Goal: Transaction & Acquisition: Purchase product/service

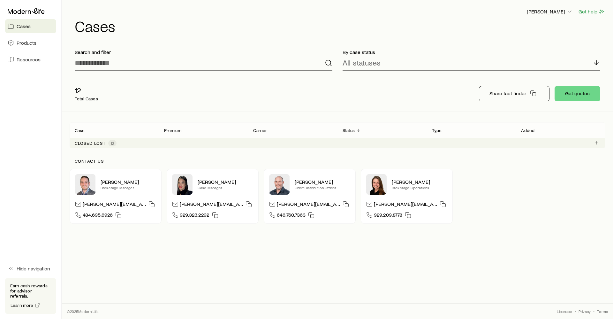
click at [46, 44] on link "Products" at bounding box center [30, 43] width 51 height 14
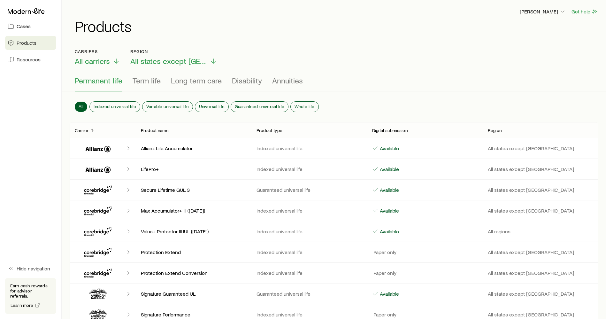
click at [42, 30] on link "Cases" at bounding box center [30, 26] width 51 height 14
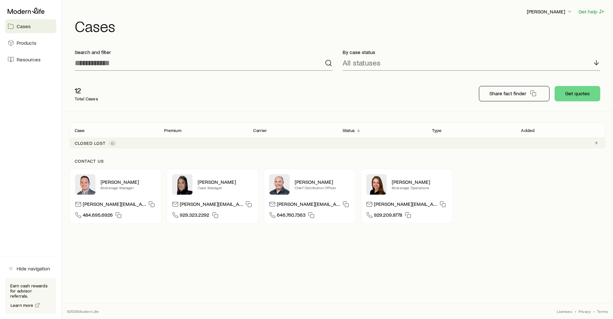
click at [42, 41] on link "Products" at bounding box center [30, 43] width 51 height 14
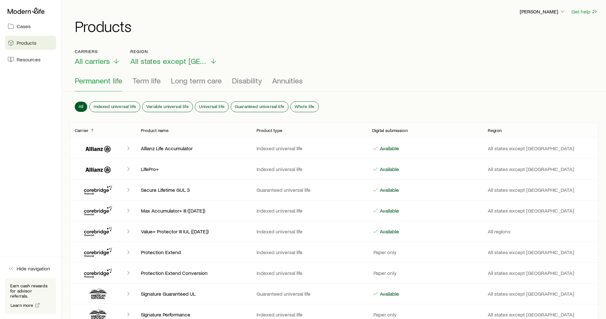
click at [40, 32] on link "Cases" at bounding box center [30, 26] width 51 height 14
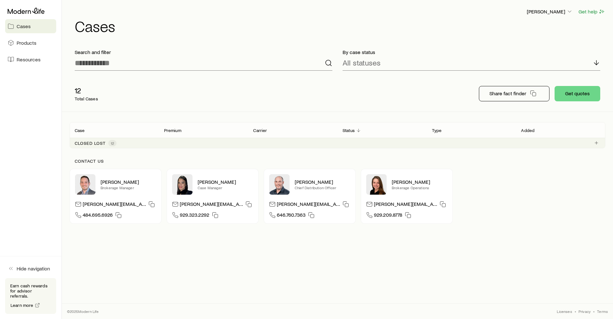
click at [40, 29] on link "Cases" at bounding box center [30, 26] width 51 height 14
click at [585, 92] on button "Get quotes" at bounding box center [578, 93] width 46 height 15
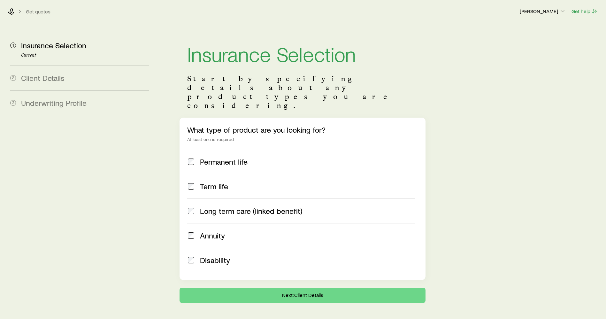
click at [230, 157] on span "Permanent life" at bounding box center [224, 161] width 48 height 9
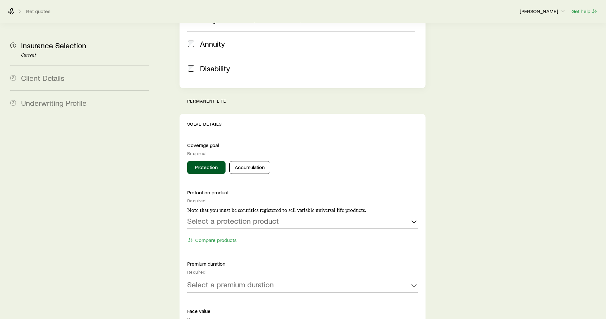
scroll to position [240, 0]
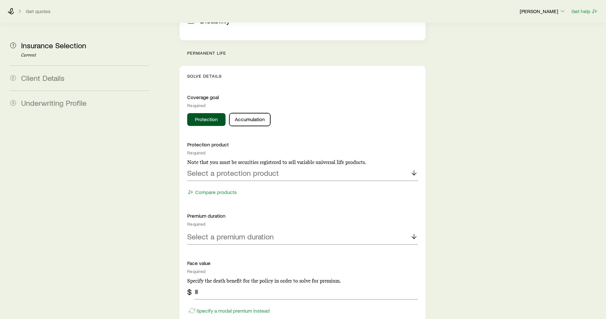
click at [259, 113] on button "Accumulation" at bounding box center [249, 119] width 41 height 13
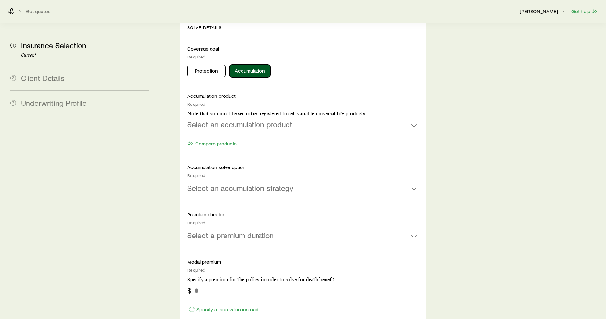
scroll to position [335, 0]
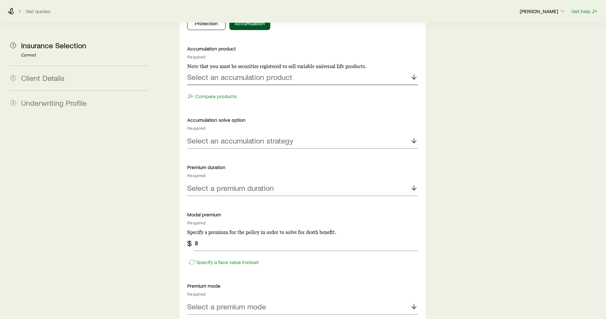
click at [277, 73] on p "Select an accumulation product" at bounding box center [239, 77] width 105 height 9
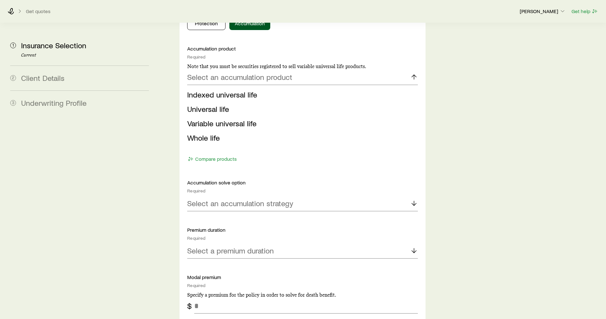
click at [244, 119] on span "Variable universal life" at bounding box center [221, 123] width 69 height 9
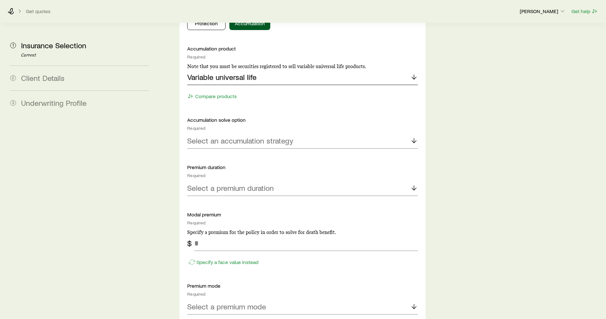
click at [342, 70] on div "Variable universal life" at bounding box center [302, 77] width 231 height 15
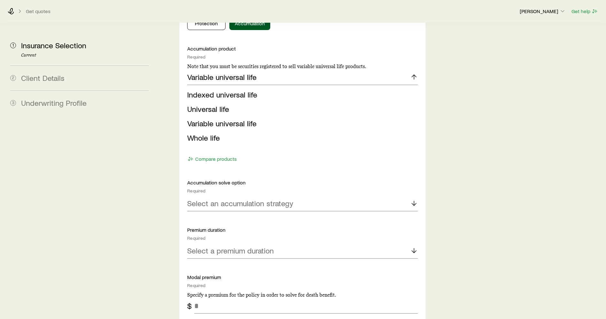
click at [215, 104] on span "Universal life" at bounding box center [208, 108] width 42 height 9
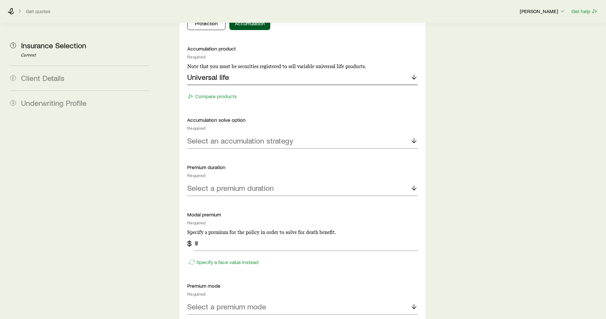
click at [261, 70] on div "Universal life" at bounding box center [302, 77] width 231 height 15
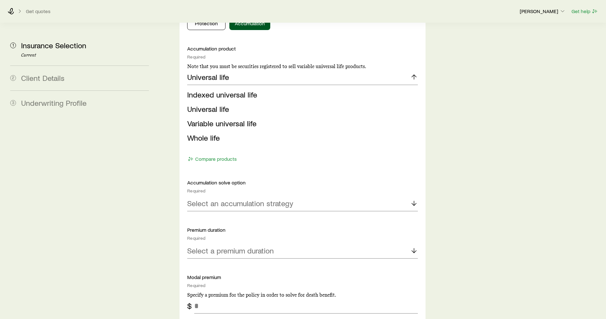
click at [230, 119] on span "Variable universal life" at bounding box center [221, 123] width 69 height 9
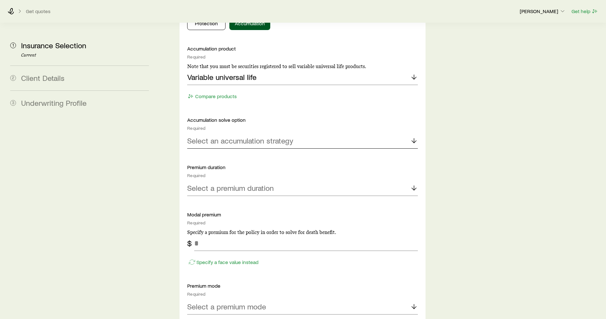
click at [256, 136] on p "Select an accumulation strategy" at bounding box center [240, 140] width 106 height 9
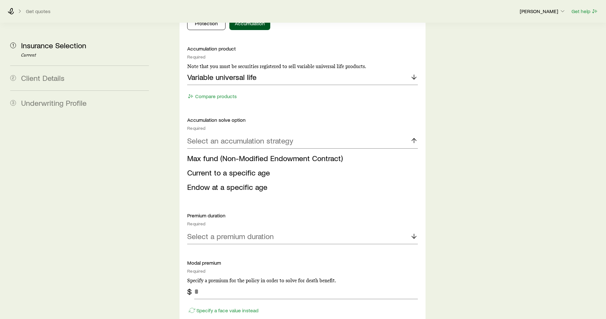
click at [288, 153] on span "Max fund (Non-Modified Endowment Contract)" at bounding box center [265, 157] width 156 height 9
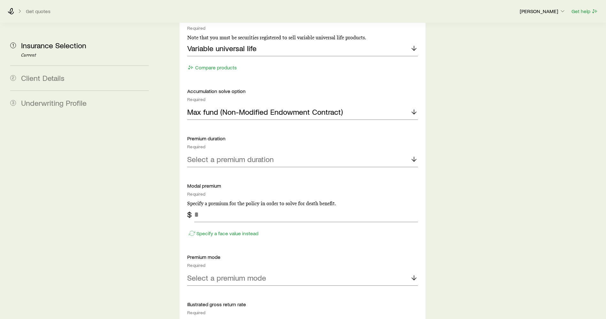
scroll to position [431, 0]
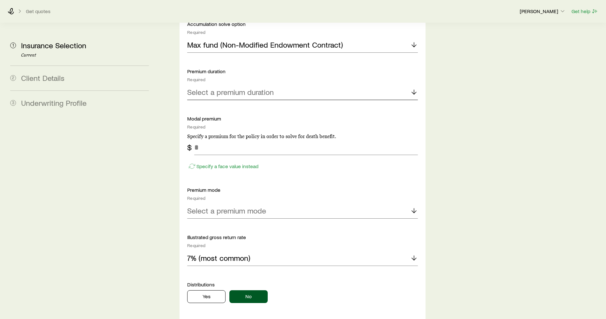
click at [267, 88] on p "Select a premium duration" at bounding box center [230, 92] width 87 height 9
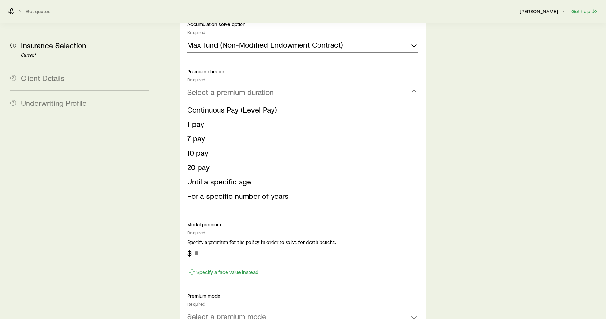
click at [229, 177] on span "Until a specific age" at bounding box center [219, 181] width 64 height 9
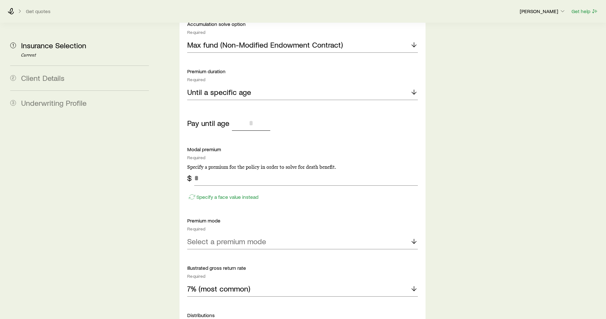
click at [258, 115] on input "tel" at bounding box center [251, 122] width 38 height 15
type input "**"
click at [75, 190] on aside "1 Insurance Selection Current 2 Client Details 3 Underwriting Profile" at bounding box center [79, 128] width 149 height 1072
drag, startPoint x: 210, startPoint y: 162, endPoint x: 181, endPoint y: 160, distance: 29.1
click at [181, 160] on div "Solve Details Coverage goal Required Protection Accumulation Accumulation produ…" at bounding box center [303, 226] width 246 height 705
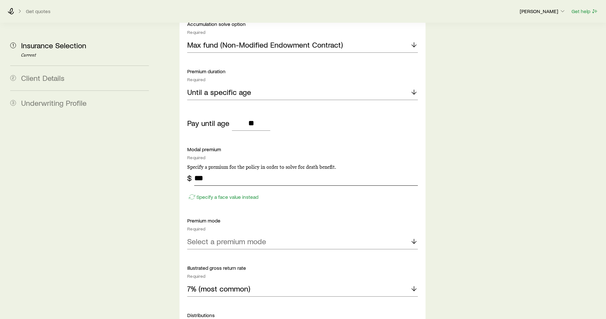
type input "***"
click at [144, 185] on aside "1 Insurance Selection Current 2 Client Details 3 Underwriting Profile" at bounding box center [79, 128] width 149 height 1072
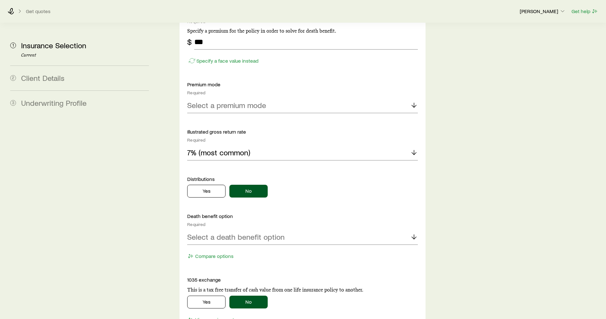
scroll to position [575, 0]
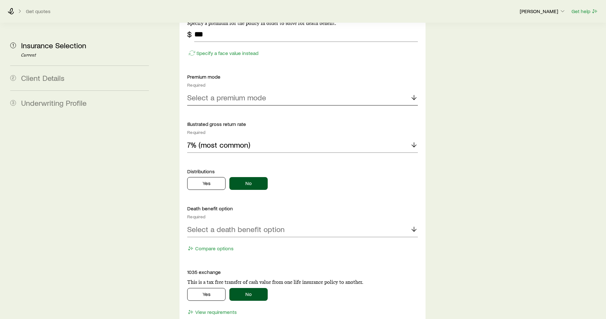
click at [243, 90] on div "Select a premium mode" at bounding box center [302, 97] width 231 height 15
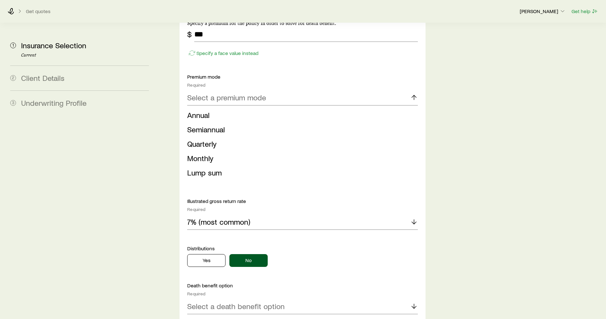
click at [207, 153] on span "Monthly" at bounding box center [200, 157] width 26 height 9
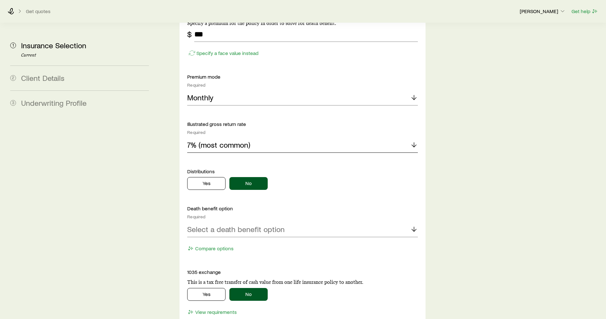
click at [220, 137] on div "7% (most common)" at bounding box center [302, 144] width 231 height 15
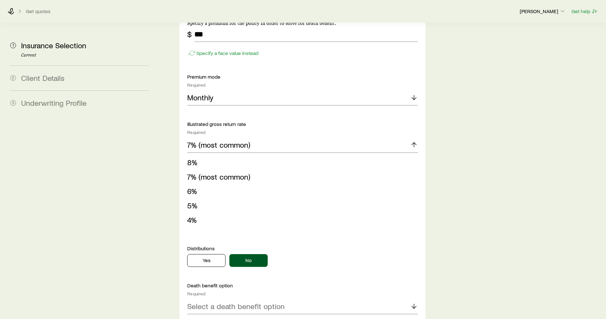
click at [212, 155] on li "8%" at bounding box center [300, 162] width 227 height 14
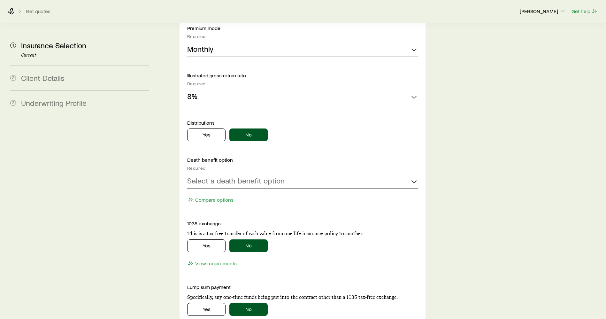
scroll to position [671, 0]
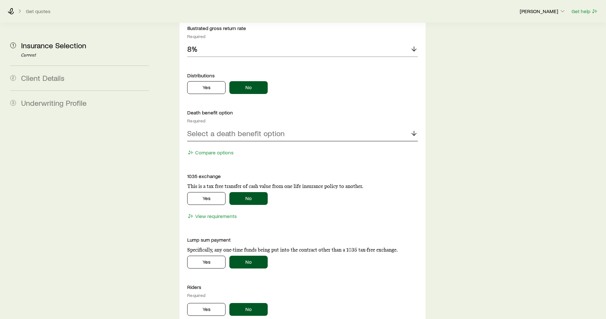
click at [244, 129] on p "Select a death benefit option" at bounding box center [235, 133] width 97 height 9
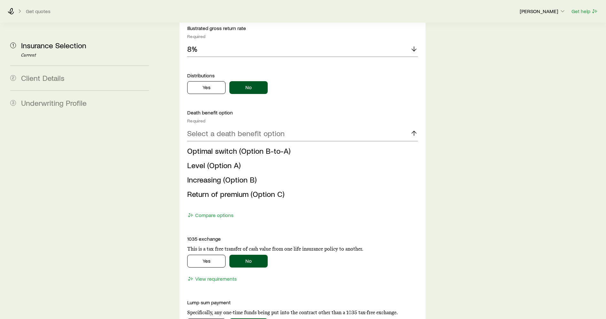
click at [256, 173] on li "Increasing (Option B)" at bounding box center [300, 180] width 227 height 14
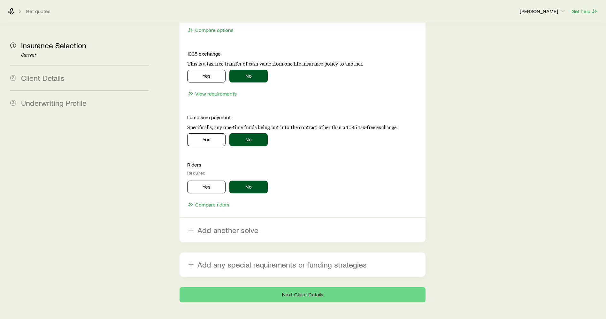
scroll to position [821, 0]
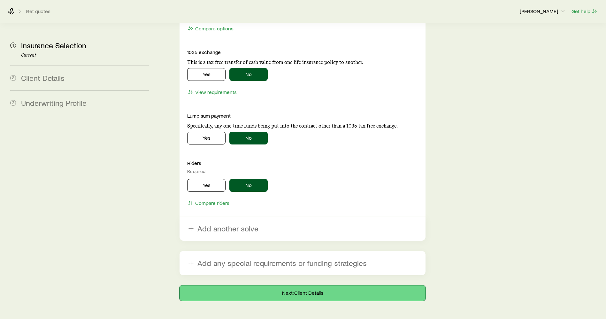
click at [282, 285] on button "Next: Client Details" at bounding box center [303, 292] width 246 height 15
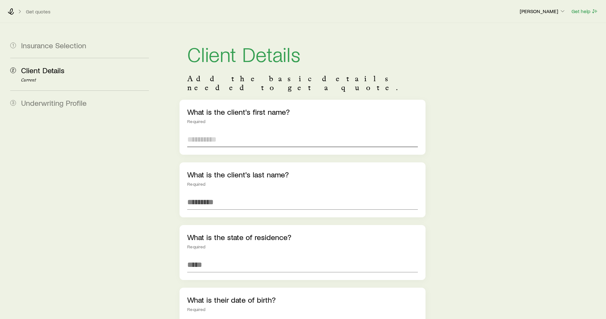
click at [228, 132] on input "text" at bounding box center [302, 139] width 231 height 15
type input "******"
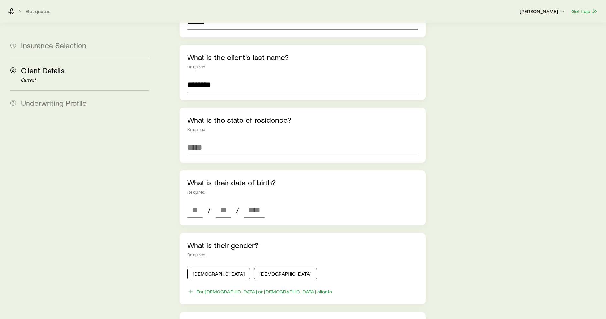
scroll to position [144, 0]
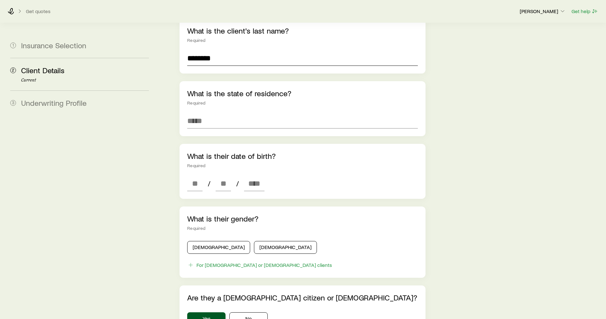
click at [194, 50] on input "********" at bounding box center [302, 57] width 231 height 15
type input "********"
drag, startPoint x: 230, startPoint y: 127, endPoint x: 225, endPoint y: 108, distance: 20.1
click at [230, 122] on div "What is the client's first name? Required ****** What is the client's last name…" at bounding box center [303, 212] width 246 height 513
click at [225, 113] on input at bounding box center [302, 120] width 231 height 15
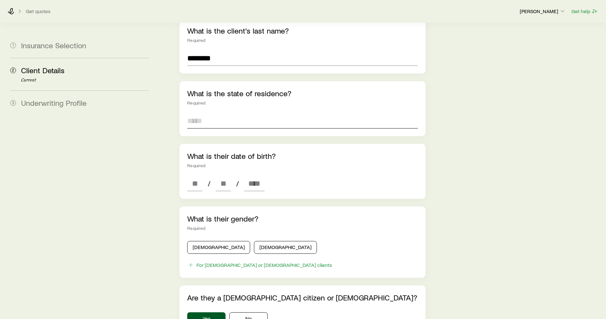
click at [225, 113] on input at bounding box center [302, 120] width 231 height 15
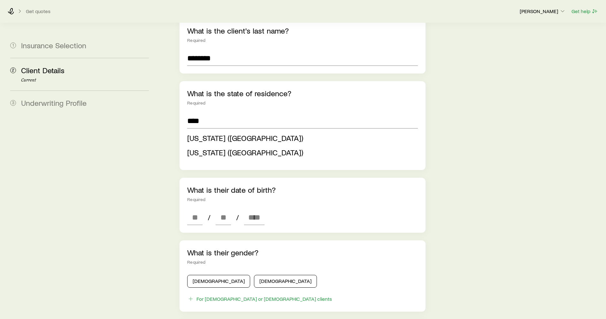
click at [205, 148] on span "North Dakota (ND)" at bounding box center [245, 152] width 116 height 9
type input "**********"
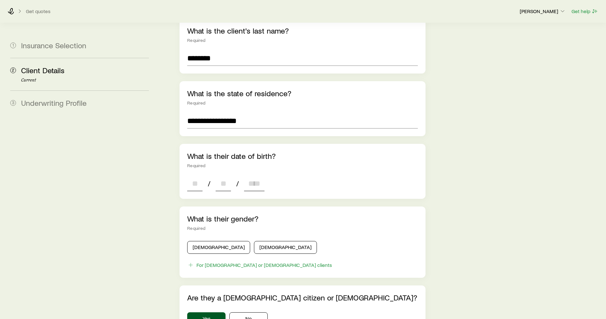
click at [202, 176] on input at bounding box center [194, 183] width 15 height 15
type input "**"
type input "****"
type input "*"
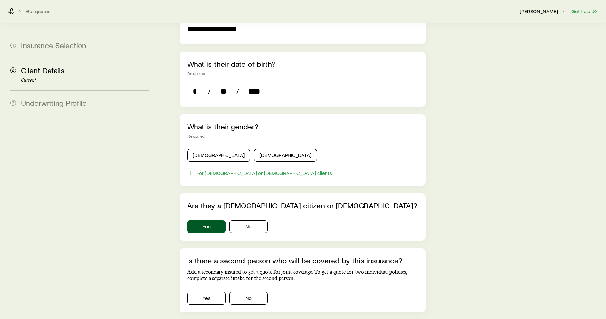
scroll to position [240, 0]
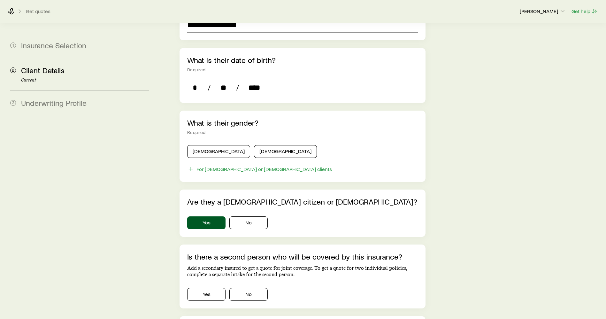
type input "****"
click at [219, 145] on button "[DEMOGRAPHIC_DATA]" at bounding box center [218, 151] width 63 height 13
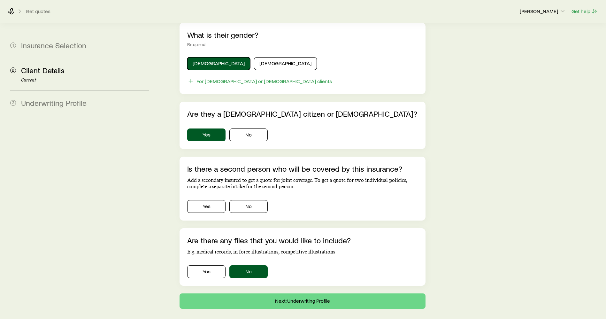
scroll to position [344, 0]
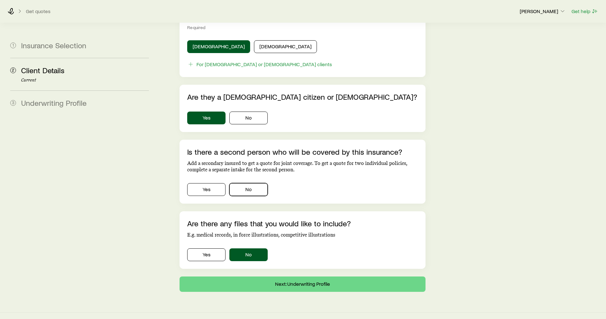
click at [250, 185] on button "No" at bounding box center [248, 189] width 38 height 13
click at [209, 248] on button "Yes" at bounding box center [206, 254] width 38 height 13
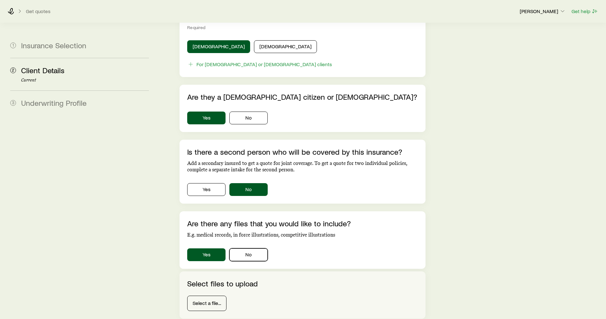
click at [234, 248] on button "No" at bounding box center [248, 254] width 38 height 13
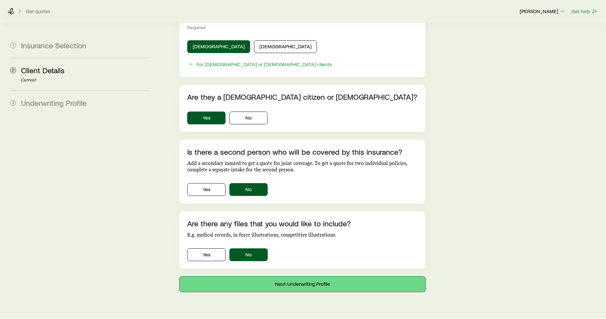
click at [277, 276] on button "Next: Underwriting Profile" at bounding box center [303, 283] width 246 height 15
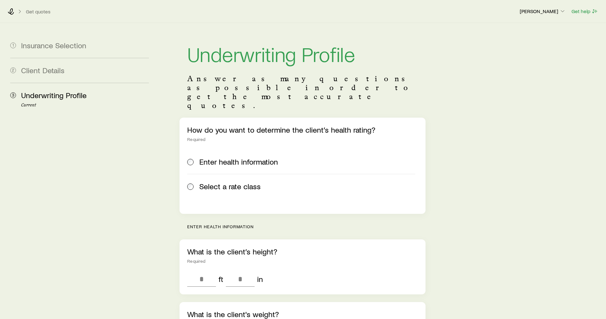
click at [232, 174] on label "Select a rate class" at bounding box center [301, 186] width 228 height 25
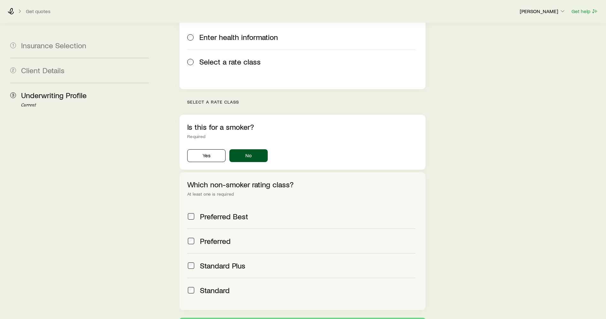
scroll to position [144, 0]
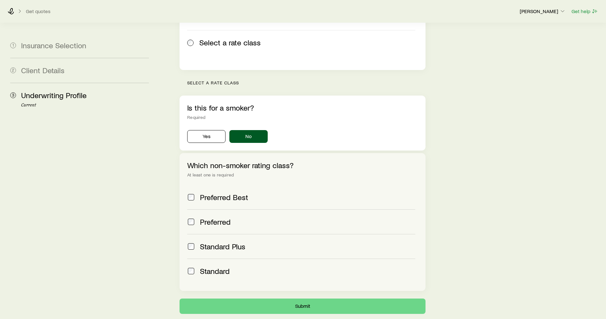
click at [224, 242] on span "Standard Plus" at bounding box center [222, 246] width 45 height 9
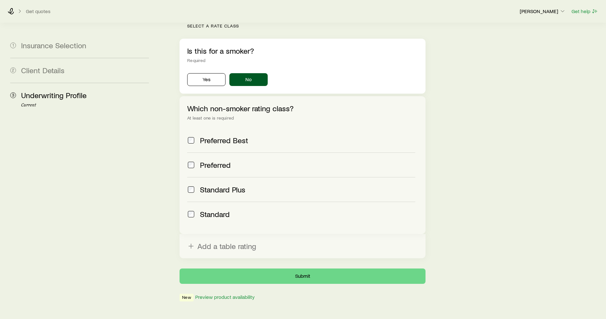
scroll to position [201, 0]
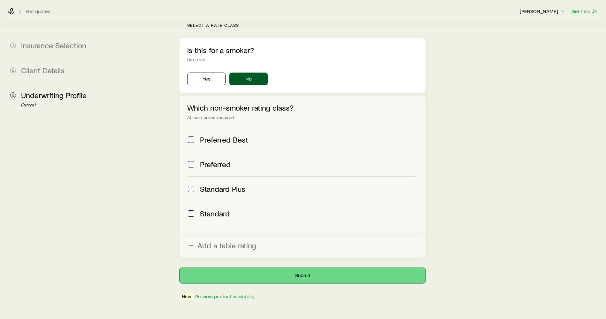
click at [287, 268] on button "Submit" at bounding box center [303, 275] width 246 height 15
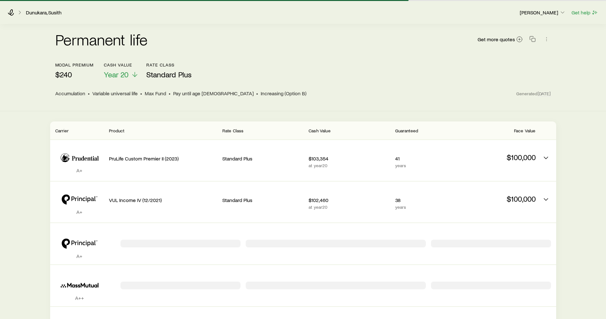
scroll to position [2, 0]
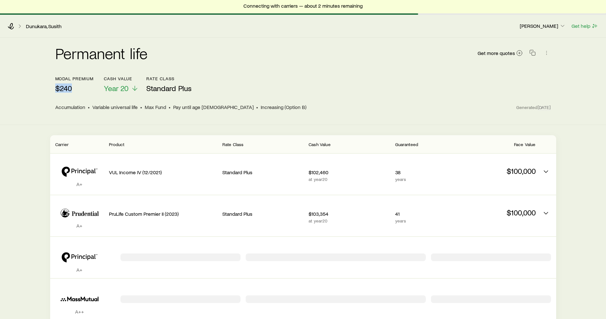
drag, startPoint x: 72, startPoint y: 87, endPoint x: 42, endPoint y: 85, distance: 29.1
click at [42, 85] on div "Permanent life Get more quotes modal premium $240 Cash Value Year 20 Rate Class…" at bounding box center [303, 81] width 606 height 87
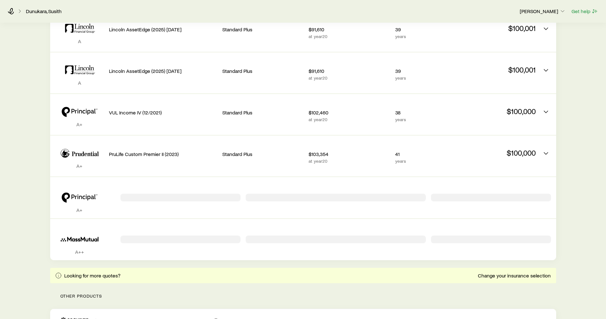
scroll to position [146, 0]
click at [508, 163] on div "$100,000" at bounding box center [494, 155] width 81 height 31
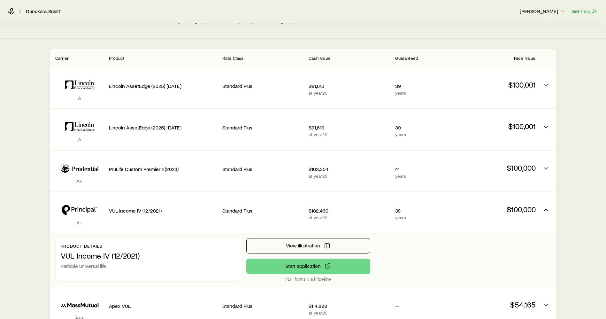
scroll to position [67, 0]
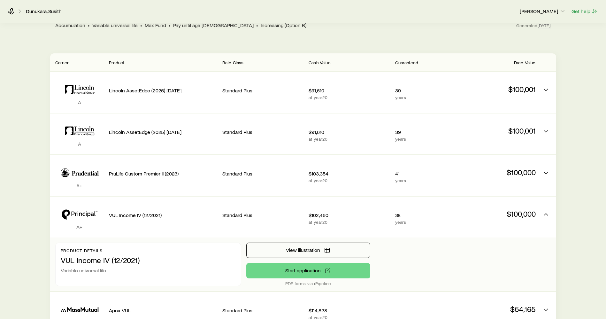
click at [509, 174] on p "$100,000" at bounding box center [494, 172] width 81 height 9
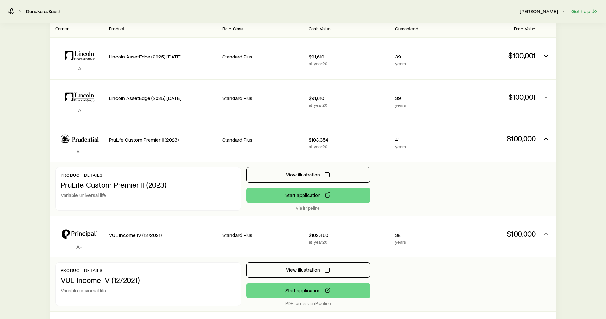
scroll to position [115, 0]
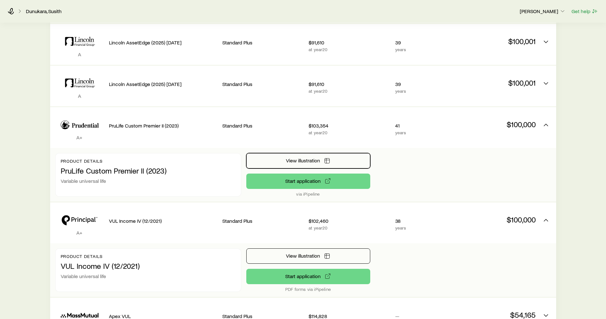
click at [326, 157] on button "View illustration" at bounding box center [308, 160] width 124 height 15
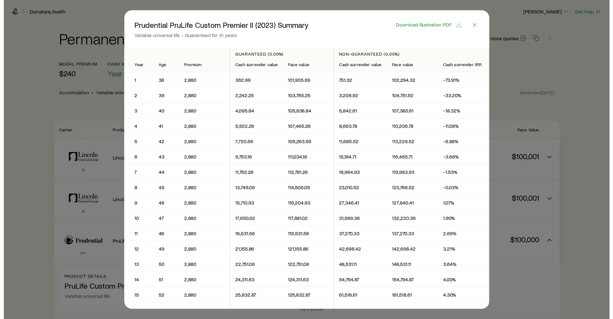
scroll to position [0, 0]
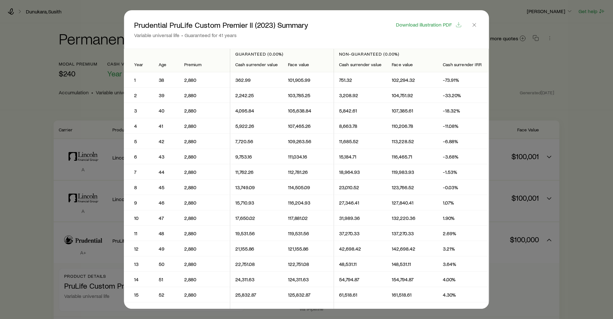
click at [439, 24] on span "Download illustration PDF" at bounding box center [424, 24] width 56 height 5
click at [474, 27] on icon "button" at bounding box center [475, 25] width 6 height 6
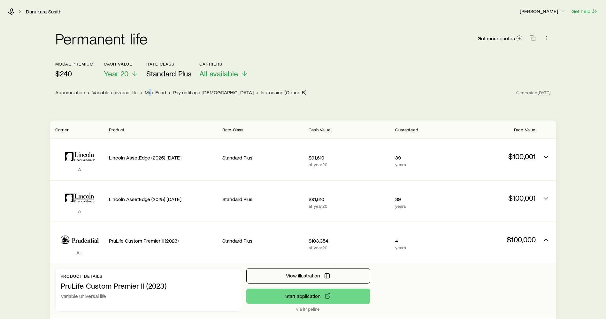
click at [150, 80] on header "modal premium $240 Cash Value Year 20 Rate Class Standard Plus Carriers All ava…" at bounding box center [303, 80] width 496 height 38
drag, startPoint x: 319, startPoint y: 82, endPoint x: 313, endPoint y: 83, distance: 5.9
click at [315, 83] on header "modal premium $240 Cash Value Year 20 Rate Class Standard Plus Carriers All ava…" at bounding box center [303, 80] width 496 height 38
click at [242, 70] on p "All available" at bounding box center [223, 73] width 49 height 9
click at [142, 65] on div "Cash Value Year 20 Rate Class Standard Plus Carriers All available" at bounding box center [176, 66] width 144 height 25
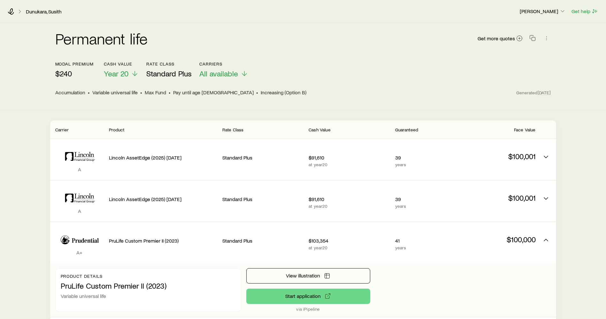
click at [149, 73] on div "Cash Value Year 20 Rate Class Standard Plus Carriers All available" at bounding box center [176, 66] width 144 height 25
click at [28, 12] on link "Dunukara, Susith" at bounding box center [44, 12] width 36 height 6
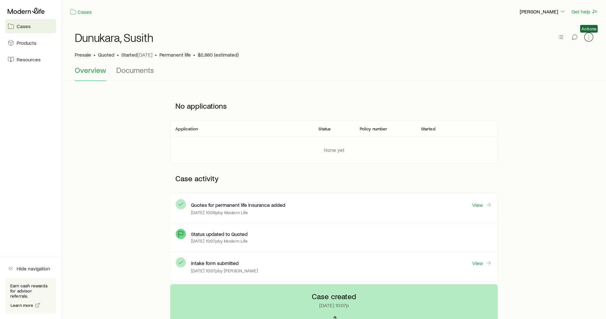
click at [591, 37] on icon "button" at bounding box center [589, 37] width 6 height 6
click at [565, 35] on div "Details" at bounding box center [574, 37] width 37 height 13
click at [564, 35] on button "button" at bounding box center [560, 37] width 9 height 9
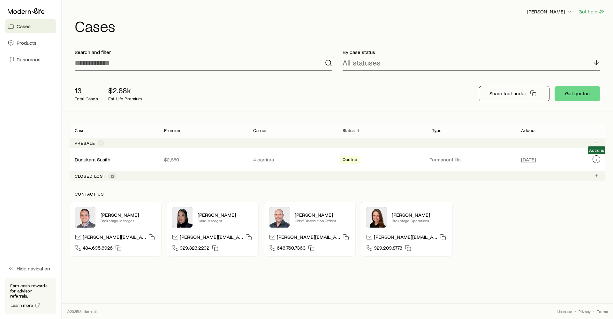
click at [598, 158] on icon "Client cases" at bounding box center [596, 159] width 5 height 5
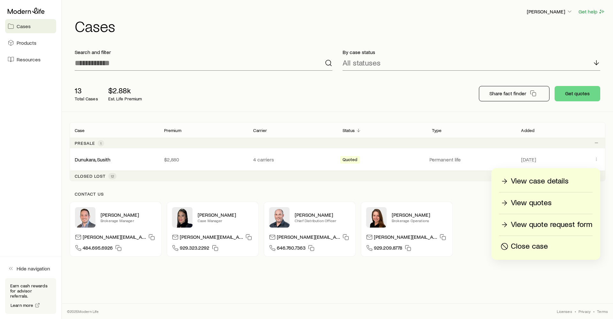
click at [107, 161] on link "Dunukara, Susith" at bounding box center [93, 159] width 36 height 6
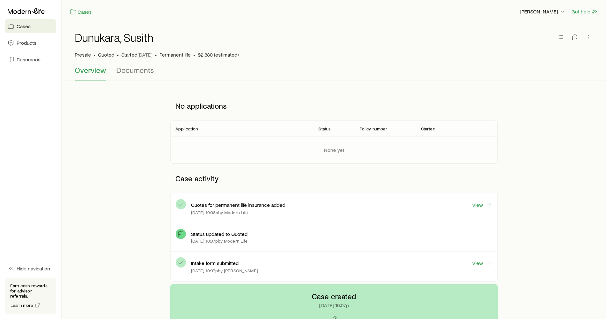
click at [565, 36] on div at bounding box center [574, 37] width 37 height 13
click at [561, 37] on icon "button" at bounding box center [560, 37] width 6 height 6
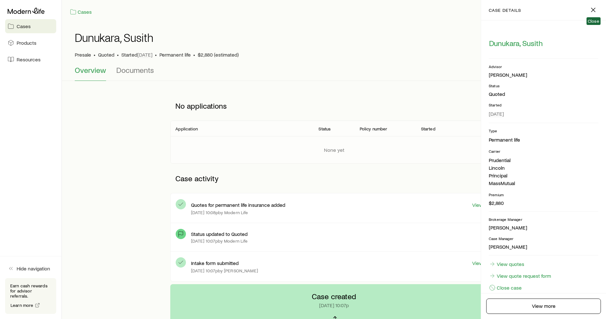
click at [597, 5] on span "Close" at bounding box center [593, 10] width 10 height 11
click at [591, 15] on span "Close" at bounding box center [593, 10] width 10 height 11
click at [592, 12] on icon "button" at bounding box center [593, 10] width 8 height 8
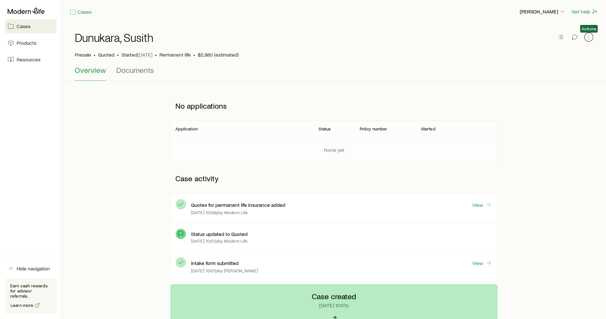
click at [586, 36] on icon "button" at bounding box center [589, 37] width 6 height 6
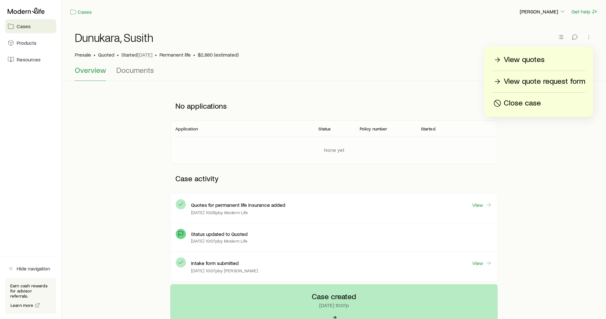
click at [520, 61] on p "View quotes" at bounding box center [524, 60] width 41 height 10
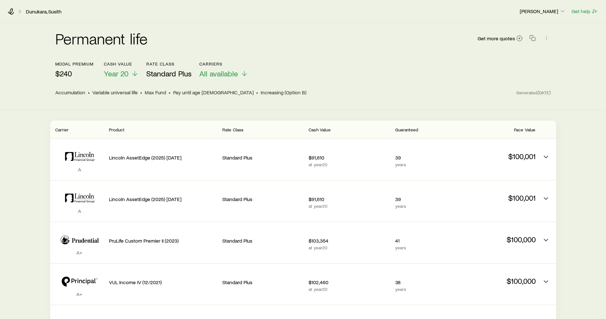
click at [70, 76] on p "$240" at bounding box center [74, 73] width 38 height 9
click at [508, 38] on span "Get more quotes" at bounding box center [496, 38] width 37 height 5
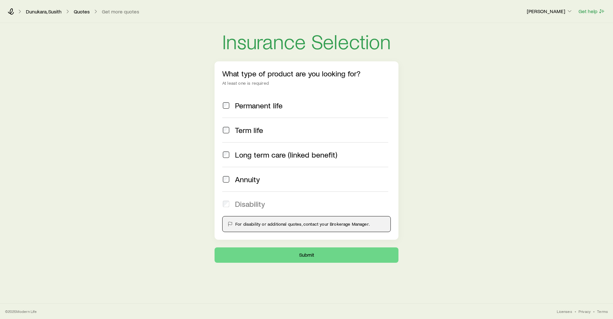
click at [251, 110] on label "Permanent life" at bounding box center [305, 105] width 166 height 24
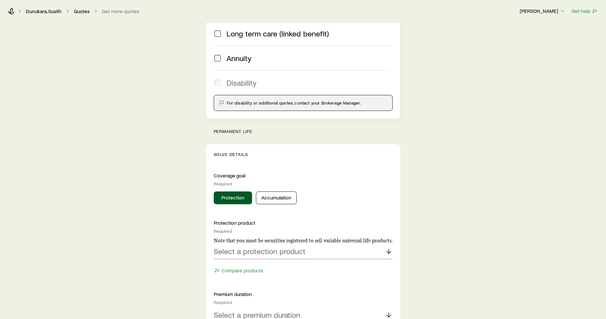
scroll to position [240, 0]
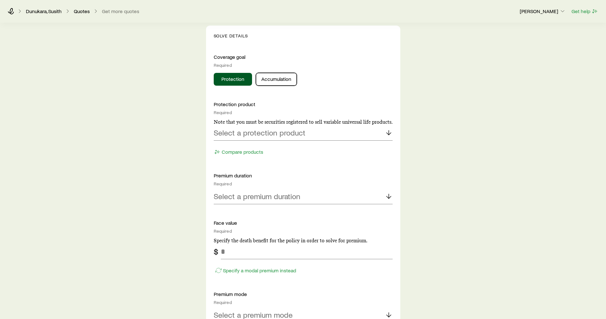
click at [268, 81] on button "Accumulation" at bounding box center [276, 79] width 41 height 13
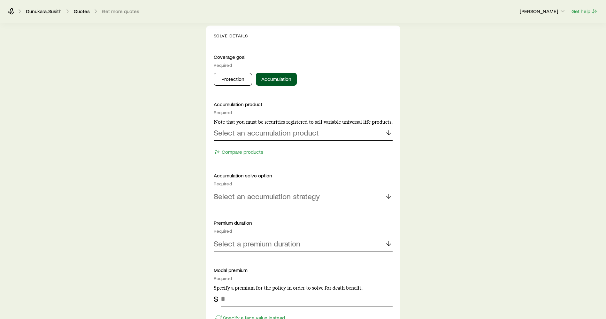
click at [254, 131] on p "Select an accumulation product" at bounding box center [266, 132] width 105 height 9
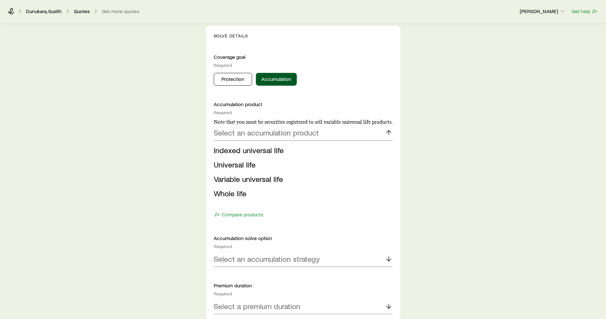
click at [244, 193] on span "Whole life" at bounding box center [230, 192] width 33 height 9
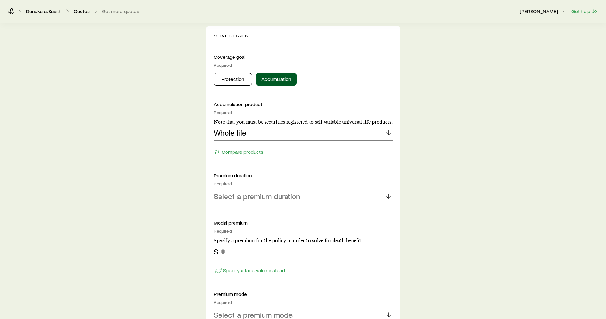
click at [287, 198] on p "Select a premium duration" at bounding box center [257, 196] width 87 height 9
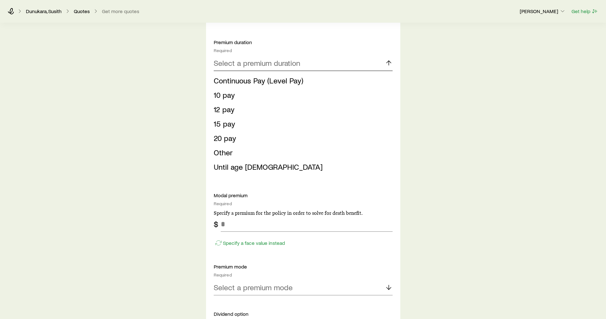
scroll to position [383, 0]
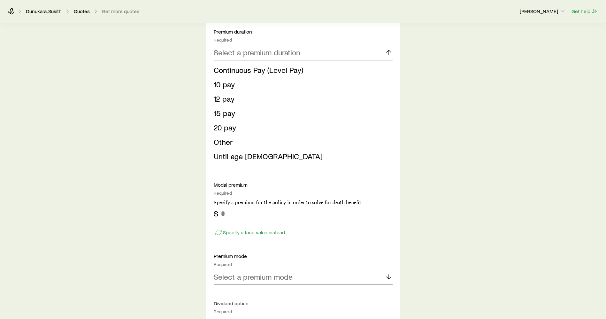
click at [249, 158] on span "Until age [DEMOGRAPHIC_DATA]" at bounding box center [268, 155] width 109 height 9
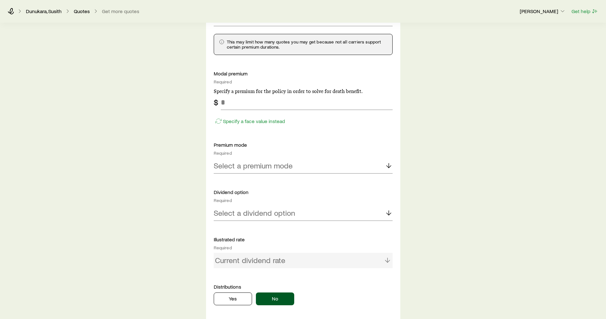
scroll to position [479, 0]
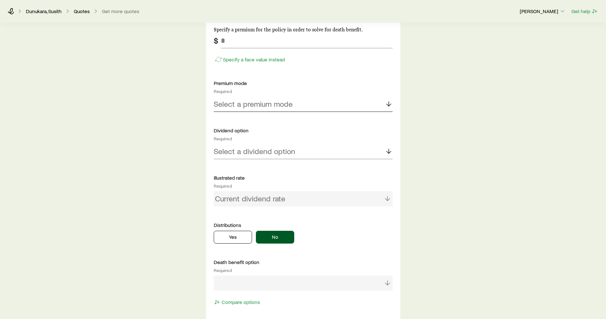
click at [276, 104] on p "Select a premium mode" at bounding box center [253, 103] width 79 height 9
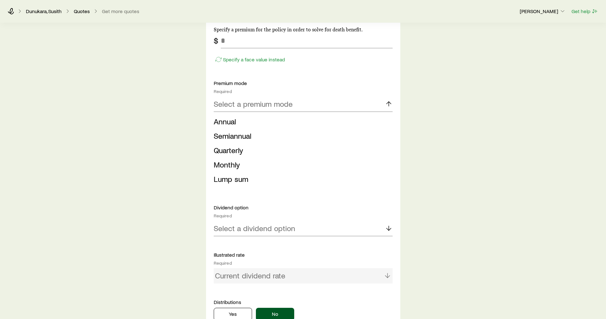
click at [238, 159] on li "Monthly" at bounding box center [301, 164] width 175 height 14
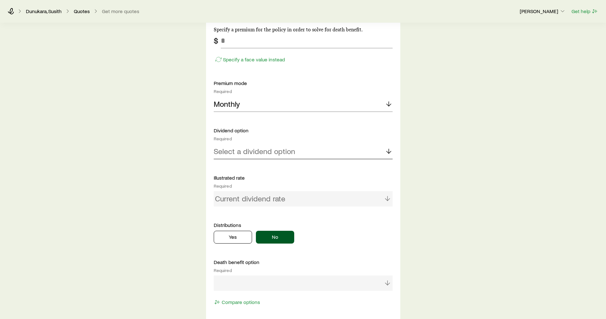
click at [267, 150] on p "Select a dividend option" at bounding box center [254, 151] width 81 height 9
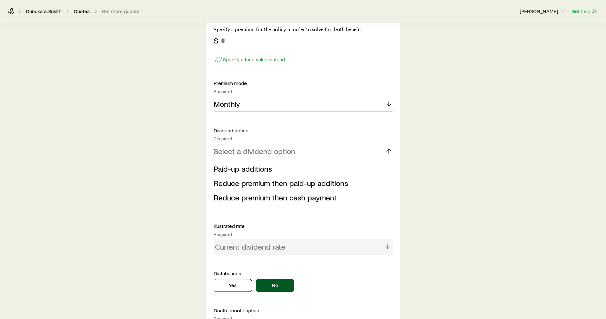
click at [257, 169] on span "Paid-up additions" at bounding box center [243, 168] width 58 height 9
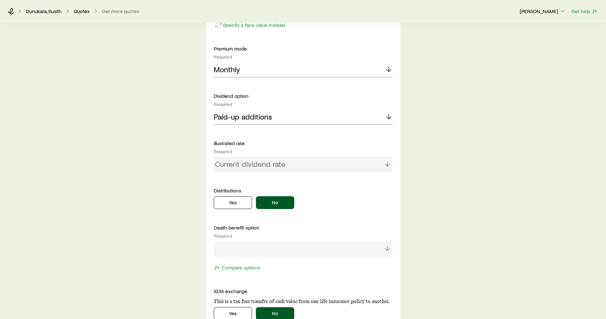
scroll to position [527, 0]
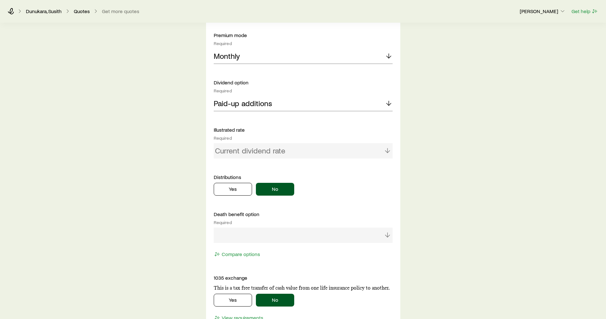
click at [281, 155] on div "Current dividend rate" at bounding box center [303, 150] width 179 height 15
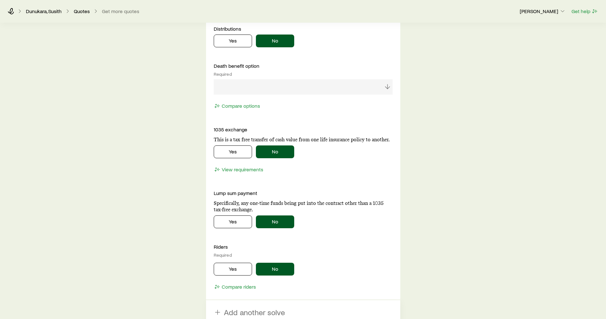
scroll to position [623, 0]
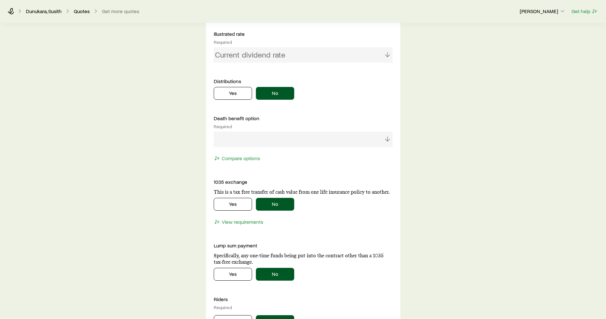
click at [293, 147] on div at bounding box center [303, 139] width 179 height 15
click at [292, 144] on div at bounding box center [303, 139] width 179 height 15
click at [291, 139] on div at bounding box center [303, 139] width 179 height 15
drag, startPoint x: 383, startPoint y: 135, endPoint x: 385, endPoint y: 138, distance: 3.4
click at [384, 136] on div at bounding box center [303, 139] width 179 height 15
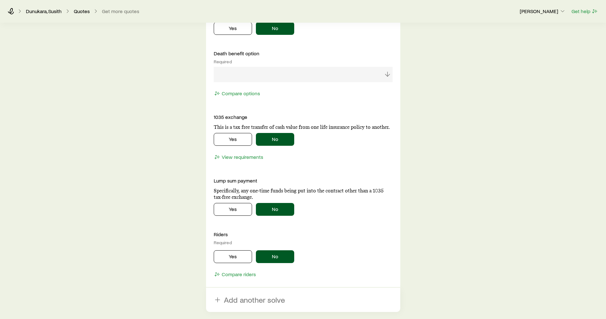
scroll to position [777, 0]
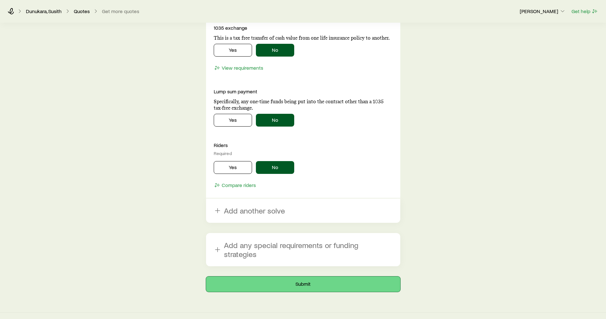
drag, startPoint x: 314, startPoint y: 270, endPoint x: 101, endPoint y: 178, distance: 231.5
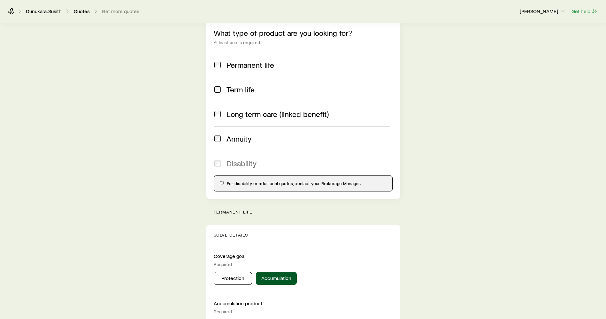
scroll to position [0, 0]
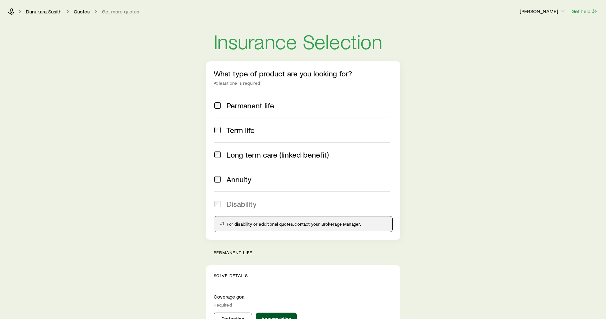
click at [93, 15] on div "[PERSON_NAME], [PERSON_NAME] Quotes Get more quotes [PERSON_NAME] Get help" at bounding box center [303, 11] width 606 height 23
click at [82, 14] on link "Quotes" at bounding box center [81, 12] width 17 height 6
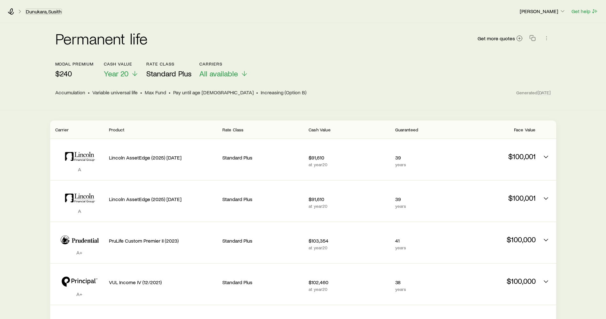
click at [50, 12] on link "Dunukara, Susith" at bounding box center [44, 12] width 36 height 6
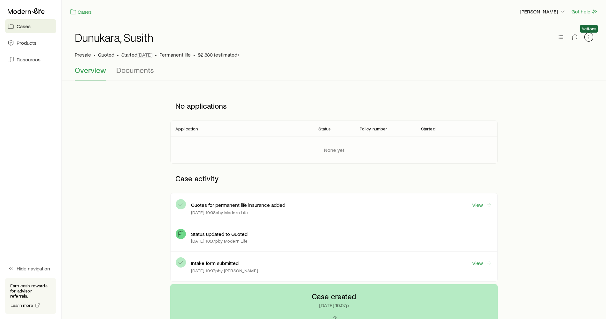
click at [590, 37] on icon "button" at bounding box center [589, 37] width 6 height 6
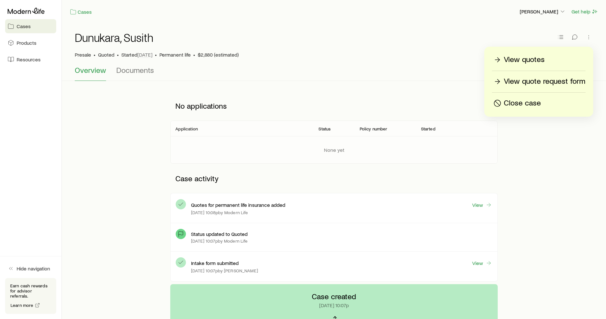
click at [571, 78] on p "View quote request form" at bounding box center [544, 81] width 81 height 10
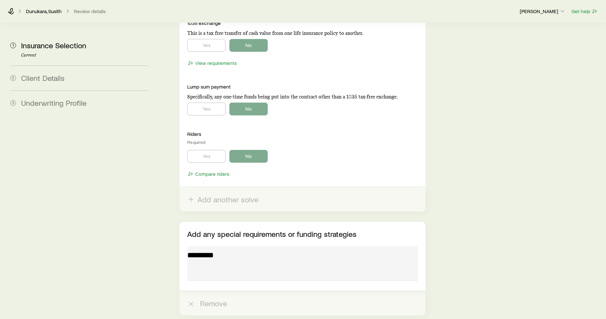
scroll to position [890, 0]
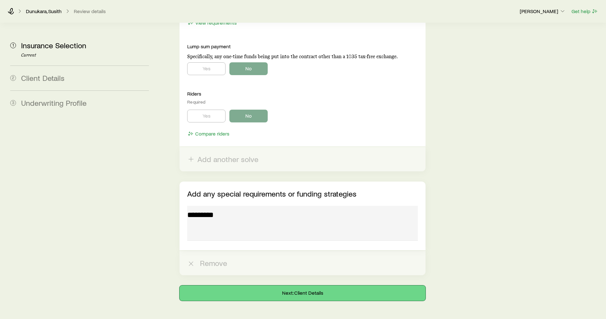
click at [288, 285] on button "Next: Client Details" at bounding box center [303, 292] width 246 height 15
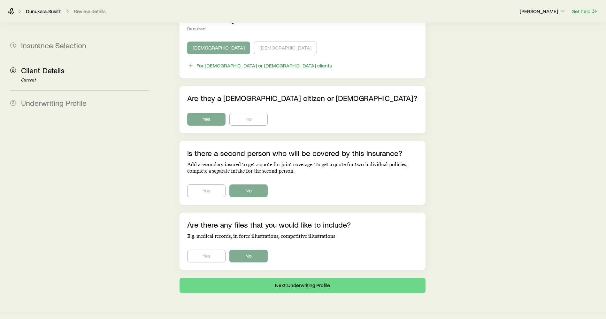
scroll to position [344, 0]
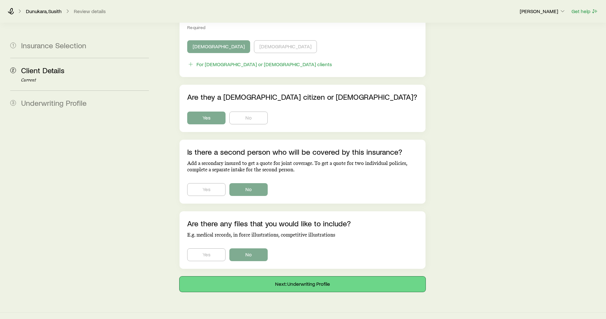
click at [251, 276] on button "Next: Underwriting Profile" at bounding box center [303, 283] width 246 height 15
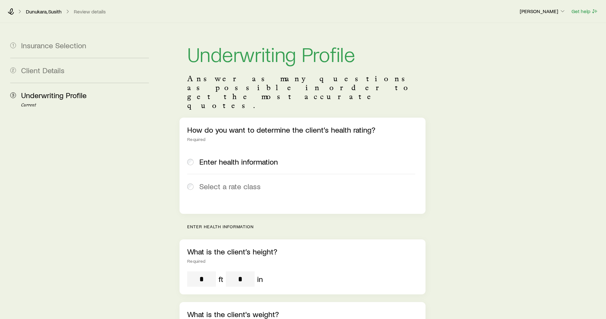
click at [228, 182] on span "Select a rate class" at bounding box center [229, 186] width 61 height 9
drag, startPoint x: 201, startPoint y: 168, endPoint x: 195, endPoint y: 172, distance: 6.6
click at [198, 182] on div "Select a rate class" at bounding box center [301, 186] width 228 height 9
click at [188, 174] on label "Select a rate class" at bounding box center [301, 186] width 228 height 25
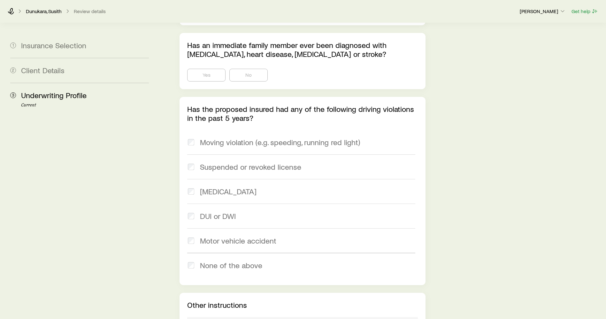
scroll to position [751, 0]
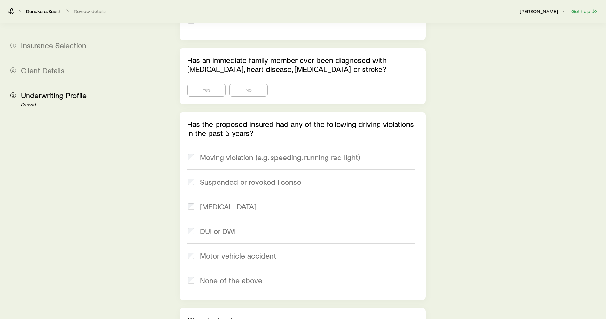
click at [52, 78] on div "2 Client Details" at bounding box center [79, 70] width 139 height 25
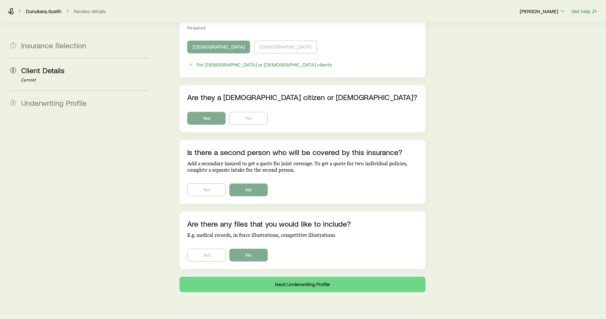
scroll to position [344, 0]
click at [274, 276] on button "Next: Underwriting Profile" at bounding box center [303, 283] width 246 height 15
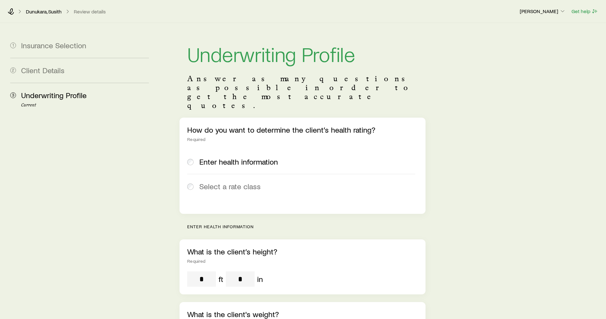
drag, startPoint x: 200, startPoint y: 170, endPoint x: 198, endPoint y: 166, distance: 4.6
click at [198, 182] on div "Select a rate class" at bounding box center [301, 186] width 228 height 9
drag, startPoint x: 195, startPoint y: 170, endPoint x: 162, endPoint y: 158, distance: 35.1
click at [192, 182] on div "Select a rate class" at bounding box center [301, 186] width 228 height 9
click at [60, 44] on span "Insurance Selection" at bounding box center [53, 45] width 65 height 9
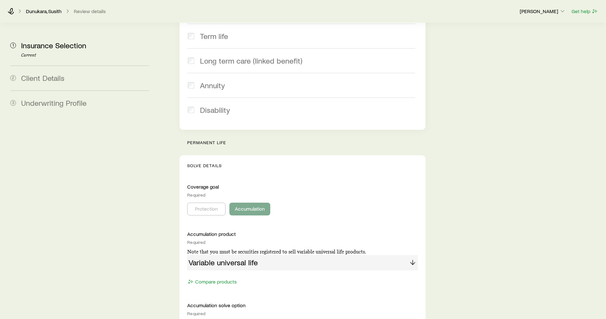
scroll to position [144, 0]
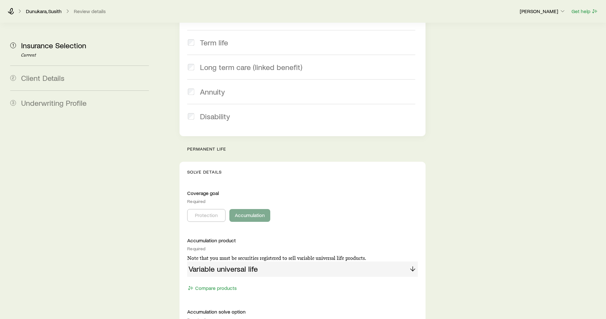
drag, startPoint x: 210, startPoint y: 179, endPoint x: 186, endPoint y: 153, distance: 36.2
click at [210, 190] on div "Coverage goal Required" at bounding box center [302, 197] width 231 height 14
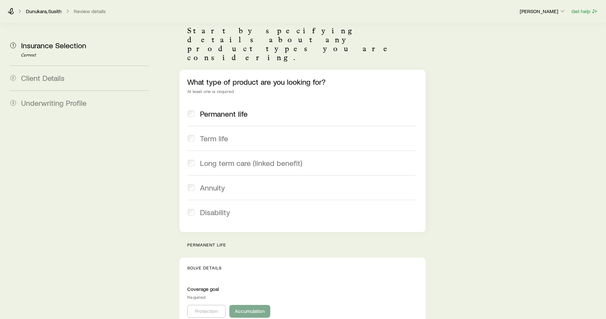
click at [47, 16] on div "[PERSON_NAME], Susith Review details [PERSON_NAME] Get help" at bounding box center [303, 11] width 606 height 23
click at [46, 8] on link "Dunukara, Susith" at bounding box center [44, 11] width 36 height 6
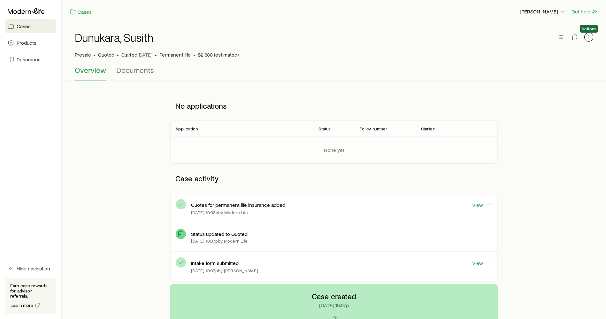
click at [586, 35] on icon "button" at bounding box center [589, 37] width 6 height 6
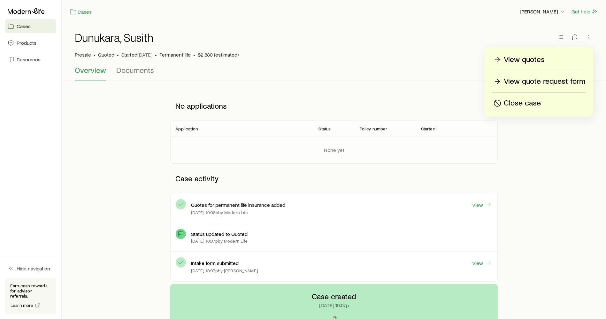
click at [536, 81] on p "View quote request form" at bounding box center [544, 81] width 81 height 10
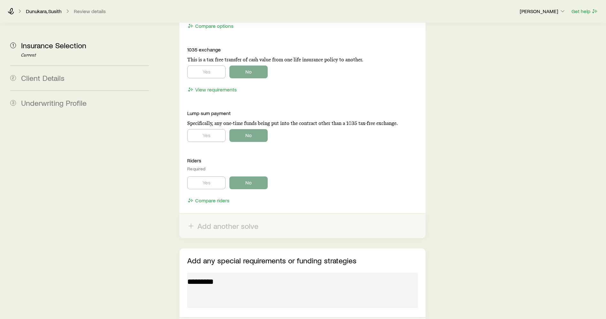
scroll to position [890, 0]
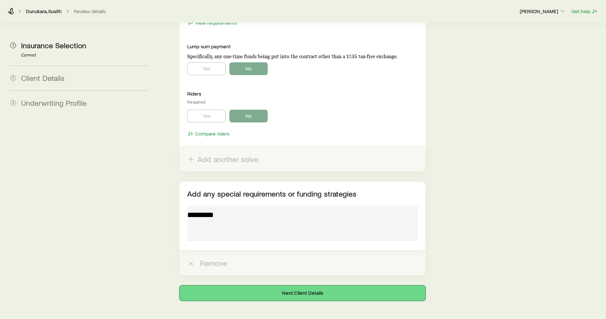
click at [238, 285] on button "Next: Client Details" at bounding box center [303, 292] width 246 height 15
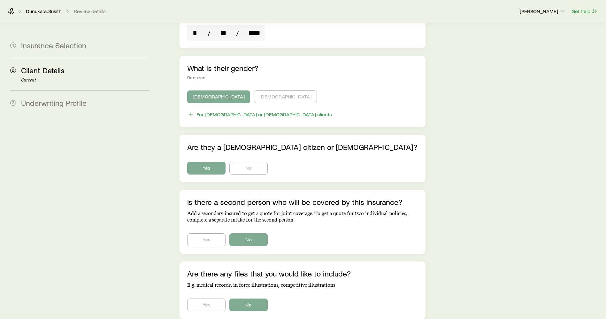
scroll to position [344, 0]
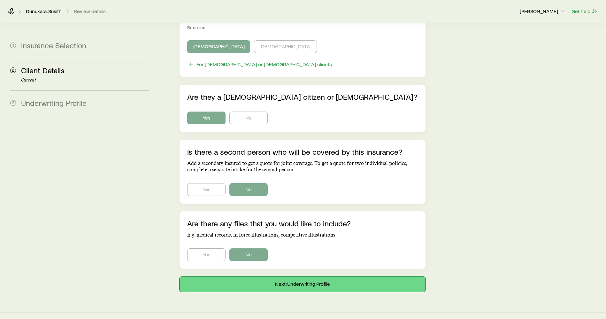
click at [287, 276] on button "Next: Underwriting Profile" at bounding box center [303, 283] width 246 height 15
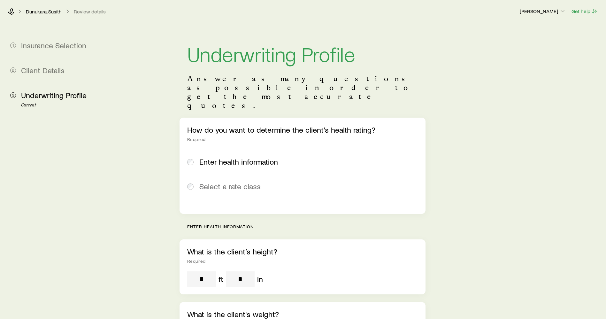
click at [227, 182] on span "Select a rate class" at bounding box center [229, 186] width 61 height 9
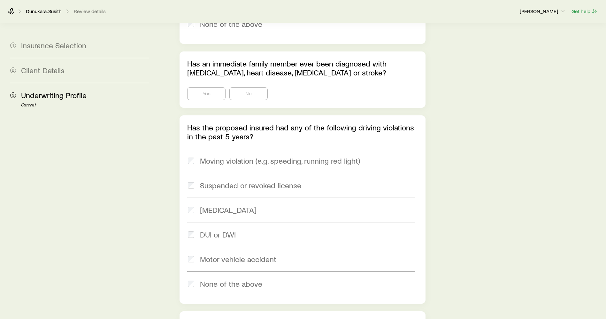
scroll to position [895, 0]
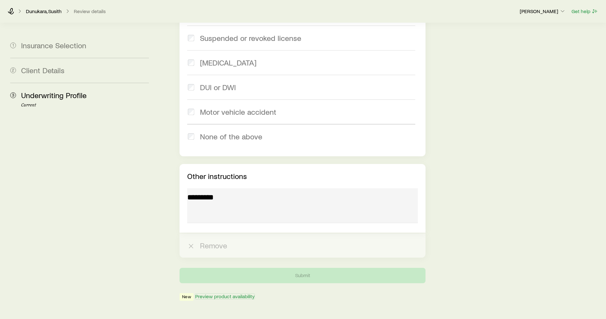
click at [217, 293] on button "Preview product availability" at bounding box center [225, 296] width 60 height 6
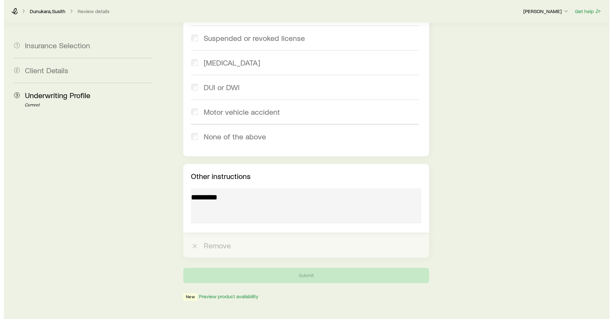
scroll to position [0, 0]
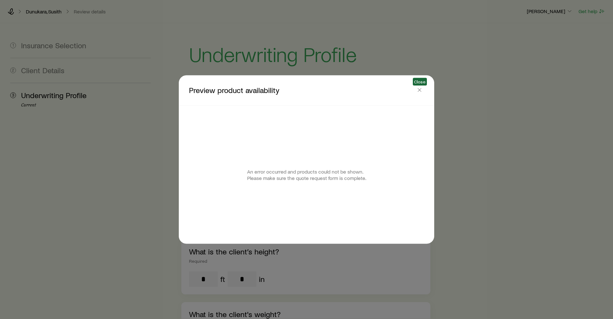
click at [419, 91] on icon "button" at bounding box center [420, 90] width 6 height 6
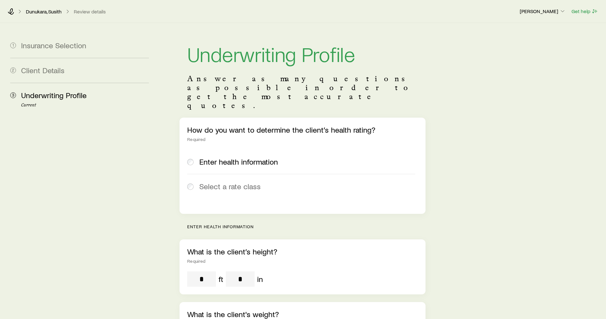
click at [231, 176] on label "Select a rate class" at bounding box center [301, 186] width 228 height 25
click at [227, 182] on span "Select a rate class" at bounding box center [229, 186] width 61 height 9
drag, startPoint x: 227, startPoint y: 173, endPoint x: 237, endPoint y: 174, distance: 10.0
click at [232, 174] on label "Select a rate class" at bounding box center [301, 186] width 228 height 25
click at [230, 174] on label "Select a rate class" at bounding box center [301, 186] width 228 height 25
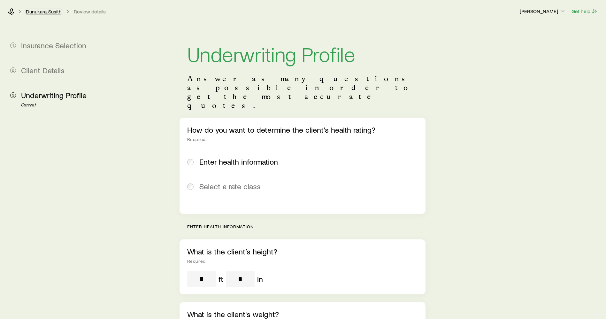
click at [55, 12] on link "Dunukara, Susith" at bounding box center [44, 12] width 36 height 6
